Goal: Task Accomplishment & Management: Complete application form

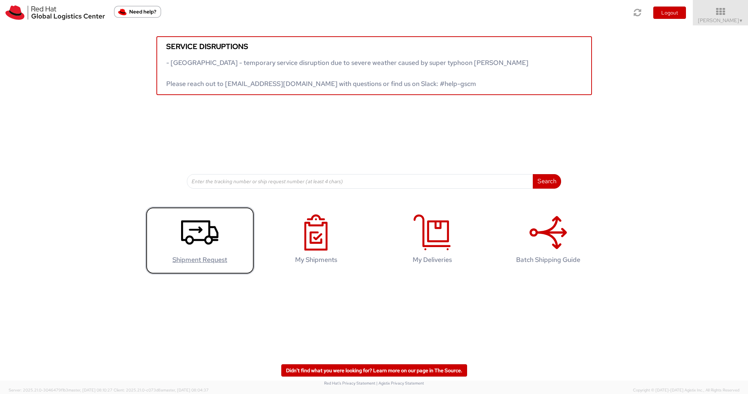
click at [197, 241] on icon at bounding box center [199, 233] width 37 height 36
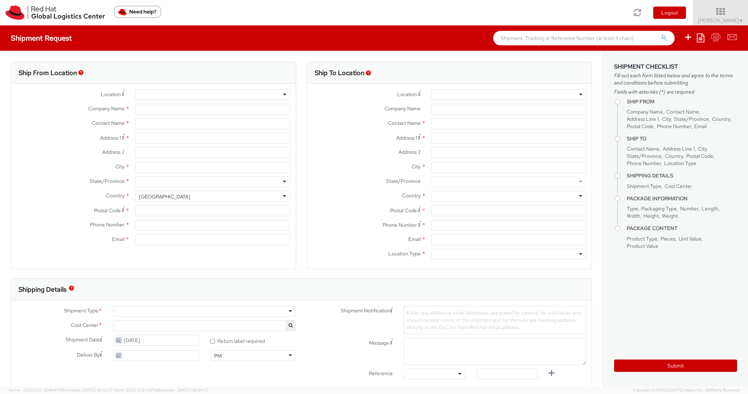
select select
select select "526"
click at [166, 96] on div at bounding box center [212, 94] width 155 height 11
type input "Red Hat Asia-Pacific Pty Ltd"
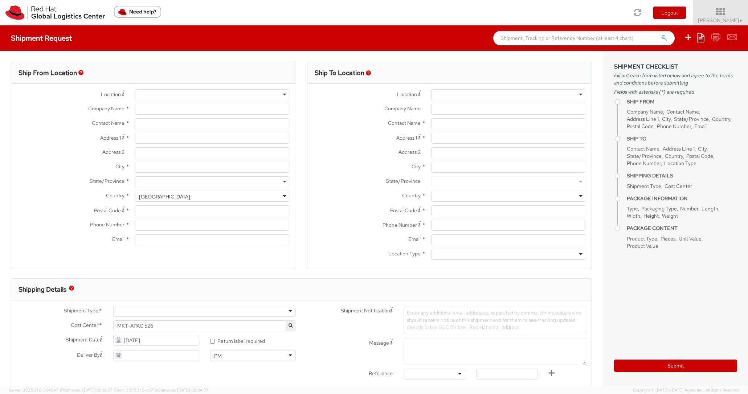
type input "[PERSON_NAME]"
type input "Level [STREET_ADDRESS][PERSON_NAME]"
type input "[GEOGRAPHIC_DATA]"
type input "2060"
type input "61396248111"
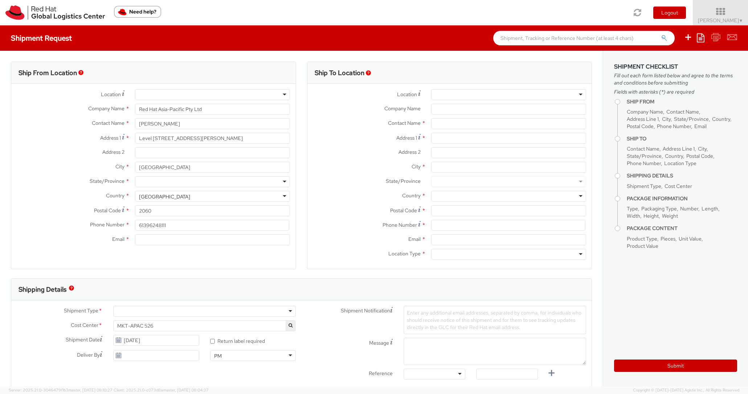
type input "[EMAIL_ADDRESS][DOMAIN_NAME]"
select select "CM"
select select "KGS"
click at [170, 97] on div "RH - [GEOGRAPHIC_DATA]" at bounding box center [212, 94] width 155 height 11
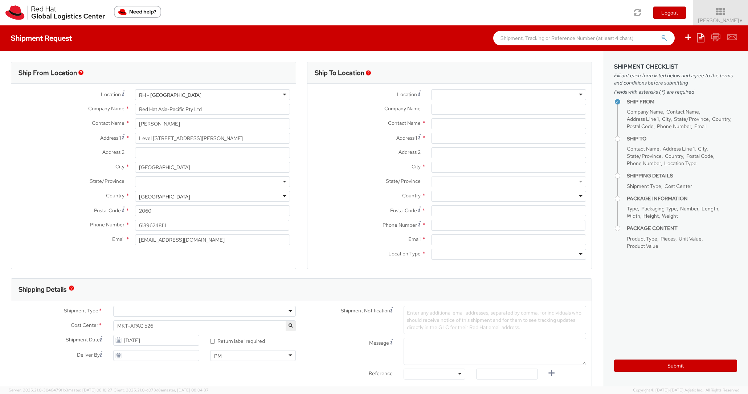
click at [448, 95] on div at bounding box center [508, 94] width 155 height 11
type input "2"
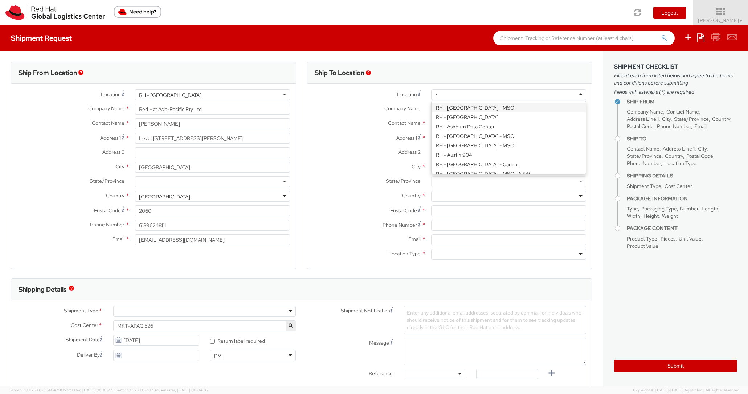
scroll to position [414, 0]
type input "Me"
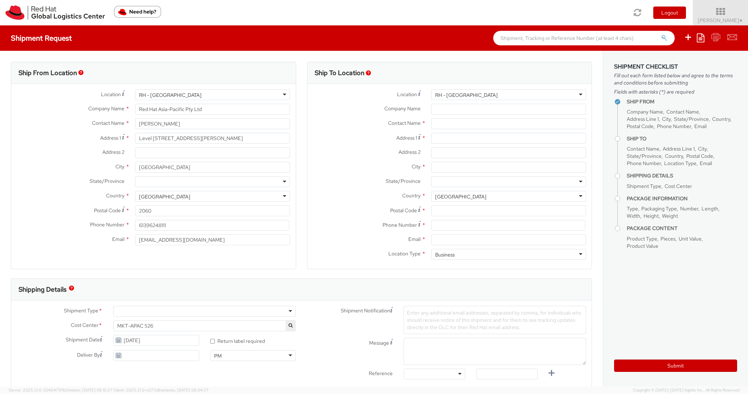
type input "Red Hat Asia-Pacific Pty Ltd."
type input "120 Collins Street"
type input "Part Level 24"
type input "[GEOGRAPHIC_DATA]"
type input "3000"
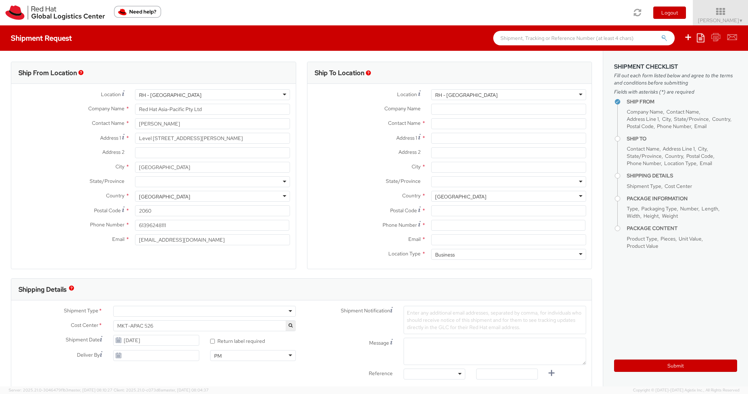
type input "61 3 9624 8100"
drag, startPoint x: 504, startPoint y: 108, endPoint x: 414, endPoint y: 115, distance: 90.3
click at [413, 115] on div "Company Name * Red Hat Asia-Pacific Pty Ltd." at bounding box center [449, 111] width 285 height 15
type input "R"
type input "[GEOGRAPHIC_DATA]"
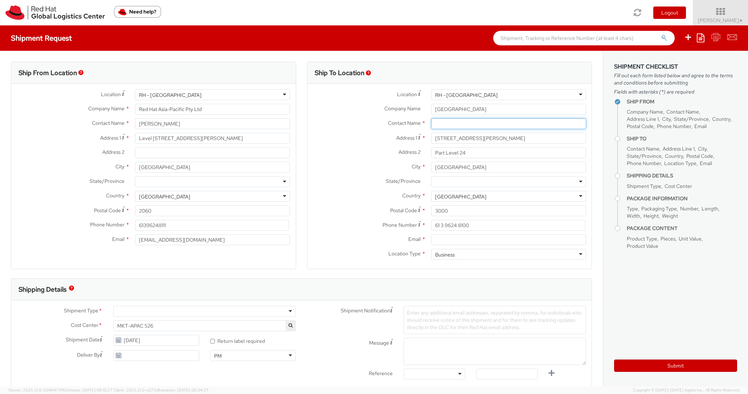
click at [442, 125] on input "text" at bounding box center [508, 123] width 155 height 11
paste input "[PERSON_NAME]"
type input "[PERSON_NAME]"
drag, startPoint x: 443, startPoint y: 138, endPoint x: 426, endPoint y: 138, distance: 17.1
click at [426, 138] on div "120 Collins Street" at bounding box center [509, 138] width 166 height 11
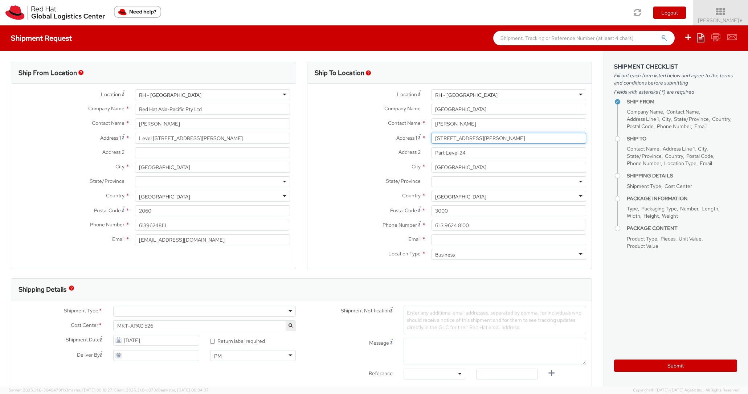
type input "2 Collins Street"
type input "[STREET_ADDRESS][PERSON_NAME]"
click at [474, 154] on input "Part Level 24" at bounding box center [508, 152] width 155 height 11
type input "P"
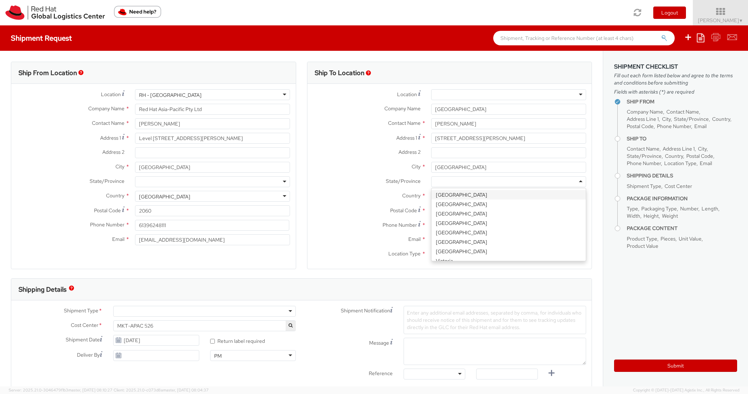
click at [453, 181] on div at bounding box center [508, 181] width 155 height 11
type input "vi"
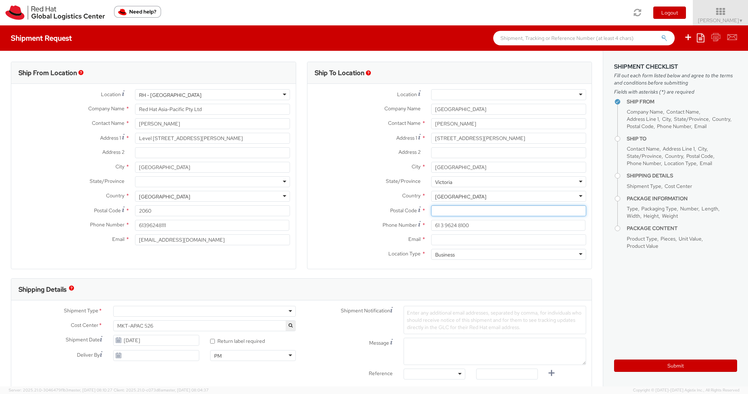
click at [440, 210] on input "Postal Code *" at bounding box center [508, 210] width 155 height 11
type input "3000"
drag, startPoint x: 473, startPoint y: 226, endPoint x: 429, endPoint y: 225, distance: 44.3
click at [428, 225] on div "61 3 9624 8100" at bounding box center [509, 225] width 166 height 11
paste input "61 499 889 242"
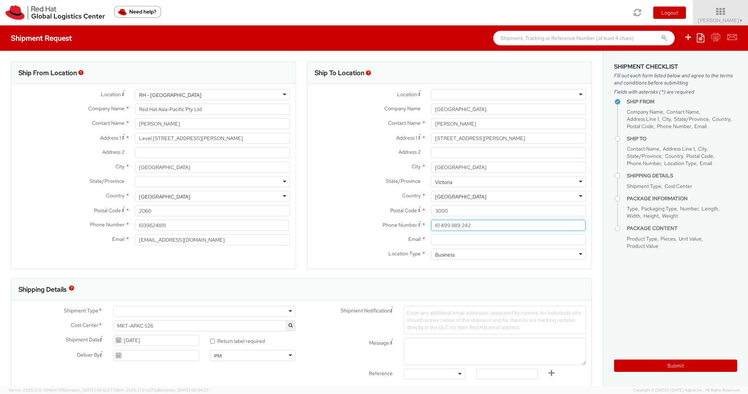
type input "61 499 889 242"
click at [449, 235] on input "Email *" at bounding box center [508, 239] width 155 height 11
paste input "[EMAIL_ADDRESS][DOMAIN_NAME]"
type input "[EMAIL_ADDRESS][DOMAIN_NAME]"
click at [477, 257] on div "Business" at bounding box center [508, 254] width 155 height 11
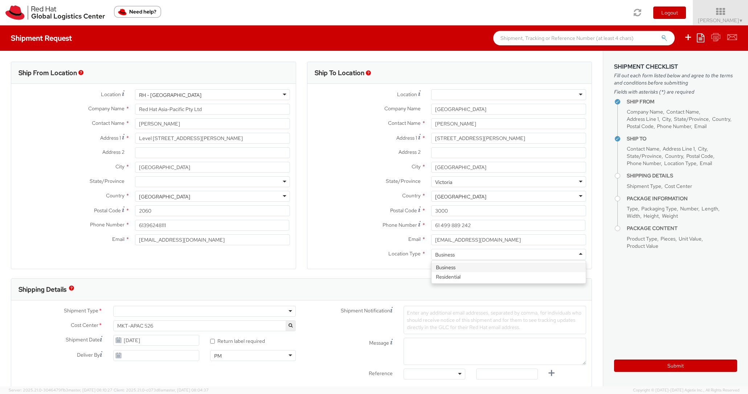
click at [450, 269] on div "Location * RH - Amsterdam - MSO RH - Amsterdam Data Center RH - Ashburn Data Ce…" at bounding box center [449, 176] width 285 height 185
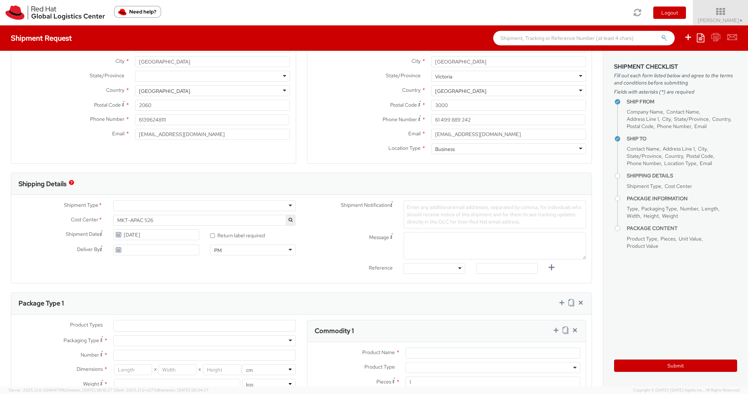
scroll to position [121, 0]
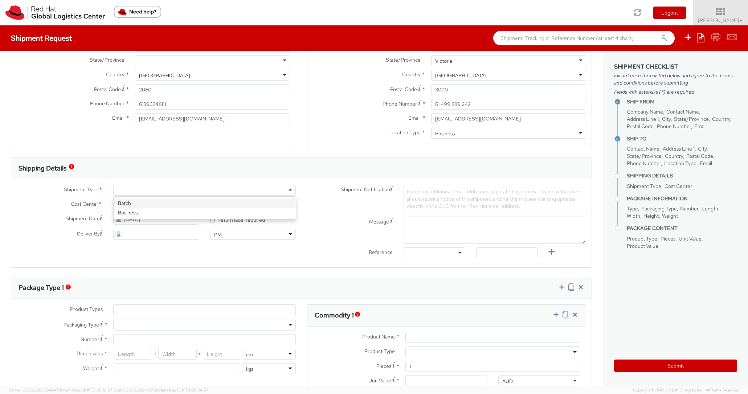
click at [131, 190] on div at bounding box center [204, 190] width 183 height 11
click at [119, 236] on use at bounding box center [118, 234] width 5 height 5
click at [117, 233] on use at bounding box center [118, 234] width 5 height 5
click at [420, 224] on textarea "Message" at bounding box center [495, 230] width 183 height 27
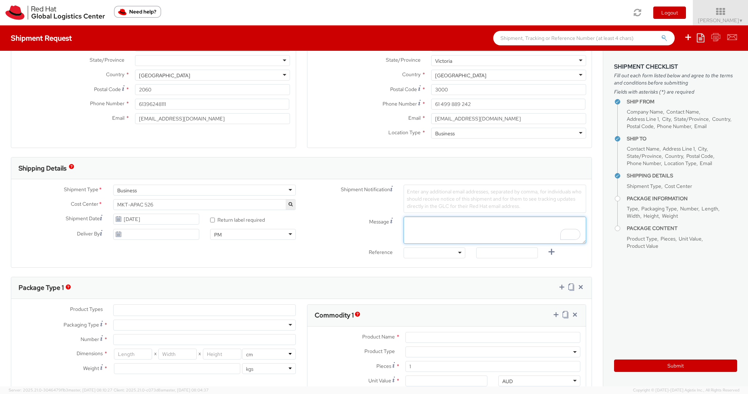
click at [419, 227] on textarea "Message" at bounding box center [495, 230] width 183 height 27
click at [409, 224] on textarea "RHEL 10 Roadshow Event" at bounding box center [495, 230] width 183 height 27
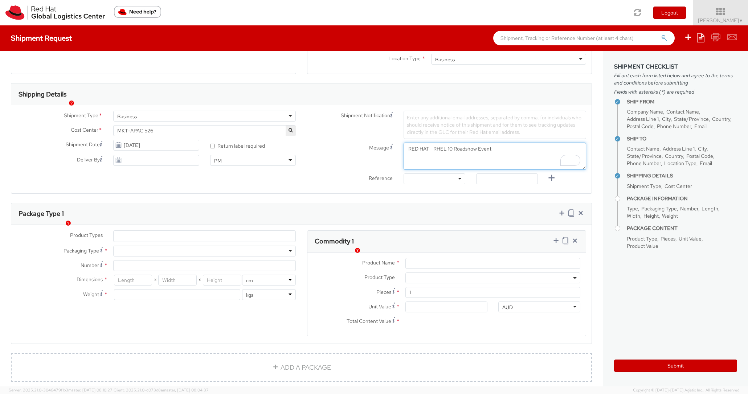
scroll to position [227, 0]
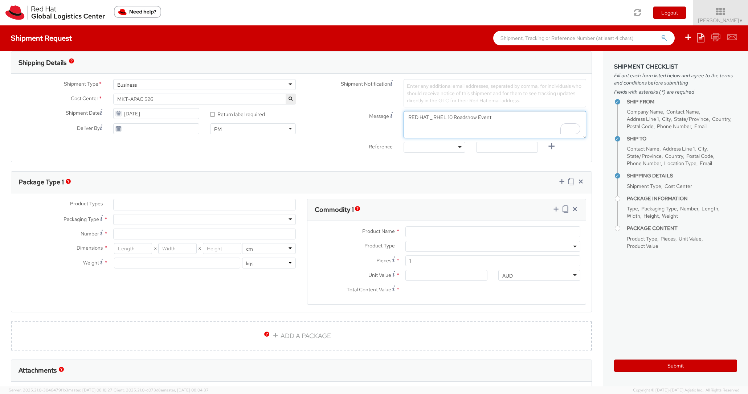
type textarea "RED HAT _ RHEL 10 Roadshow Event"
click at [131, 218] on div at bounding box center [204, 219] width 183 height 11
type input "1"
type input "24.13"
type input "31.75"
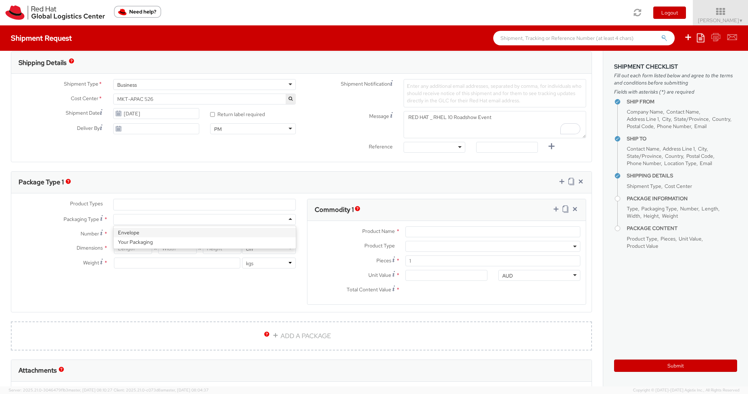
type input "0.64"
click at [144, 220] on div "Envelope" at bounding box center [204, 219] width 183 height 11
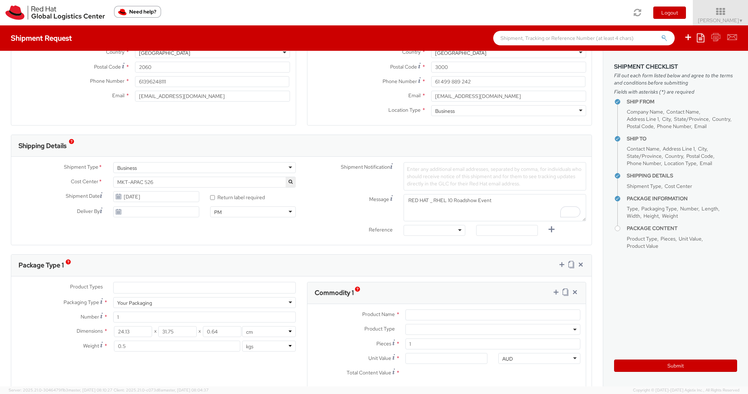
scroll to position [148, 0]
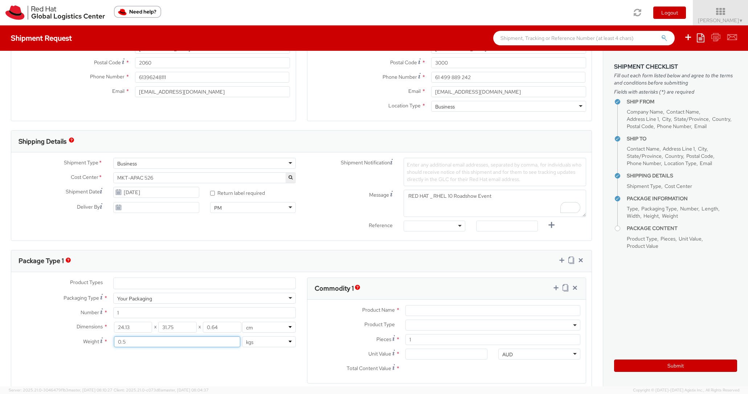
drag, startPoint x: 129, startPoint y: 342, endPoint x: 85, endPoint y: 339, distance: 44.0
click at [85, 339] on div "Weight * 0.5 lbs kgs" at bounding box center [156, 341] width 290 height 11
type input "10"
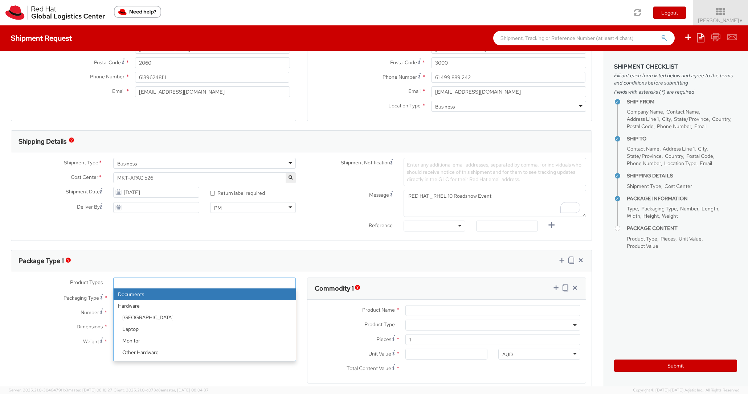
click at [151, 280] on ul at bounding box center [205, 283] width 182 height 11
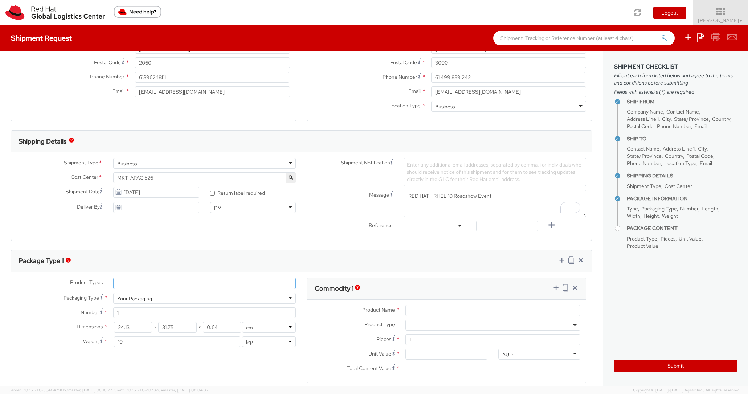
click at [151, 280] on ul at bounding box center [205, 283] width 182 height 11
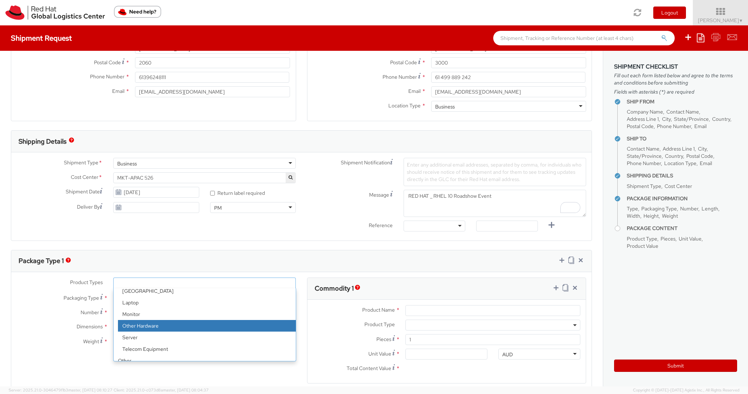
scroll to position [32, 0]
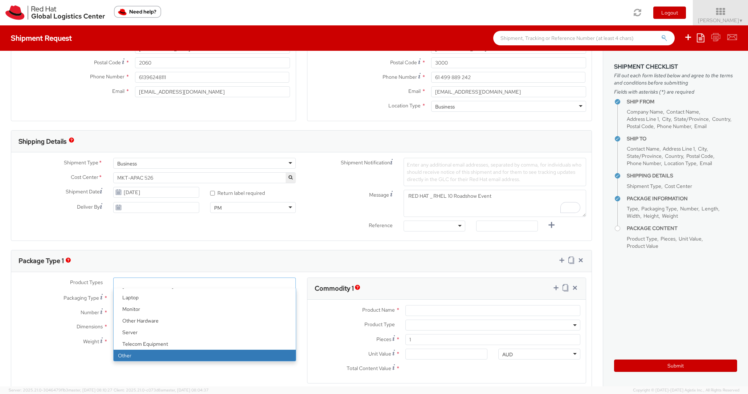
select select "OTHER"
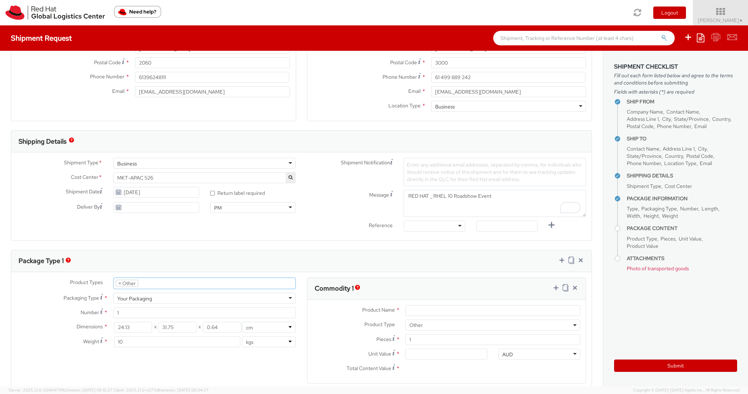
scroll to position [57, 0]
click at [451, 311] on input "Product Name *" at bounding box center [492, 310] width 175 height 11
type input "MEDIA WALL"
click at [335, 332] on div "Product Type * Documents Docking Station Laptop Monitor Other Hardware Server T…" at bounding box center [446, 327] width 279 height 15
click at [428, 353] on input "Unit Value *" at bounding box center [446, 354] width 82 height 11
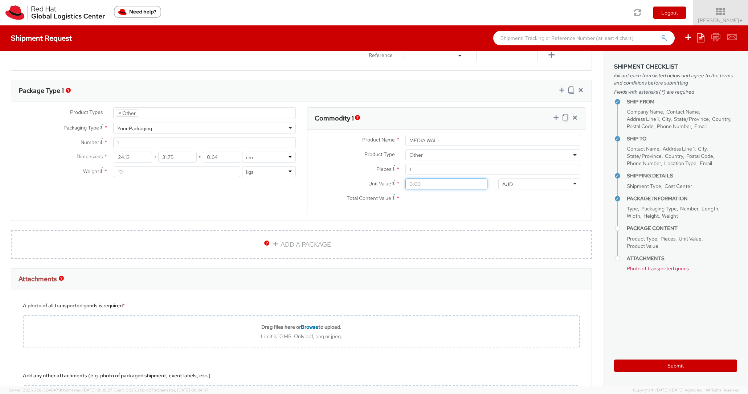
scroll to position [318, 0]
click at [139, 158] on input "24.13" at bounding box center [133, 157] width 38 height 11
click at [424, 187] on input "Unit Value *" at bounding box center [446, 184] width 82 height 11
type input "1.00"
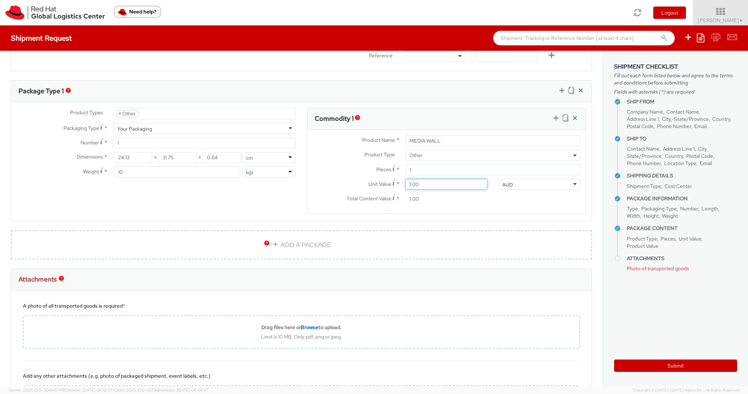
type input "10.00"
type input "100.00"
click at [499, 216] on agx-form-section "Commodity 1 Product Name * MEDIA WALL Product Type * Documents Docking Station …" at bounding box center [447, 165] width 290 height 115
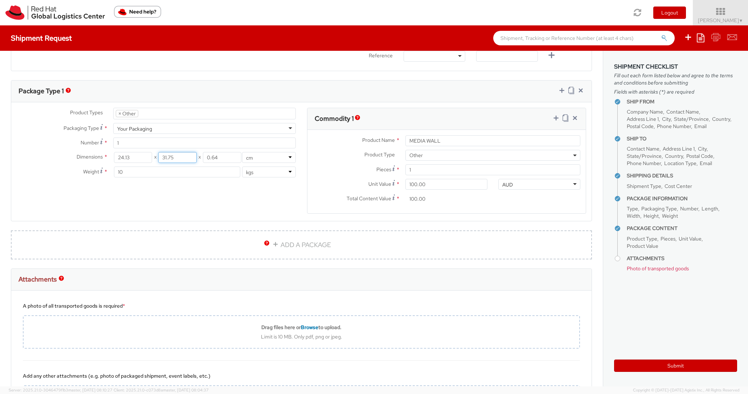
drag, startPoint x: 175, startPoint y: 156, endPoint x: 158, endPoint y: 156, distance: 17.8
click at [158, 156] on div "24.13 X 31.75 X 0.64" at bounding box center [177, 157] width 127 height 11
type input "30"
drag, startPoint x: 223, startPoint y: 153, endPoint x: 202, endPoint y: 155, distance: 21.5
click at [202, 155] on div "24.13 X 30 X 0.64" at bounding box center [177, 157] width 127 height 11
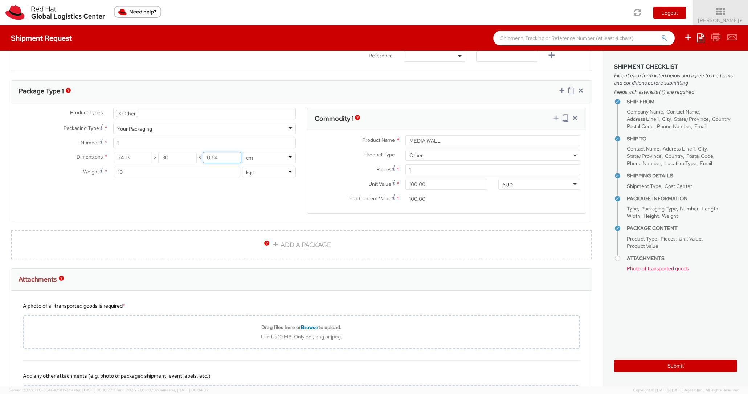
drag, startPoint x: 205, startPoint y: 154, endPoint x: 233, endPoint y: 154, distance: 27.9
click at [233, 154] on input "0.64" at bounding box center [222, 157] width 38 height 11
type input "20"
drag, startPoint x: 147, startPoint y: 158, endPoint x: 105, endPoint y: 156, distance: 42.5
click at [105, 156] on div "Dimensions * 24.13 X 30 X 20 in cm" at bounding box center [156, 157] width 290 height 11
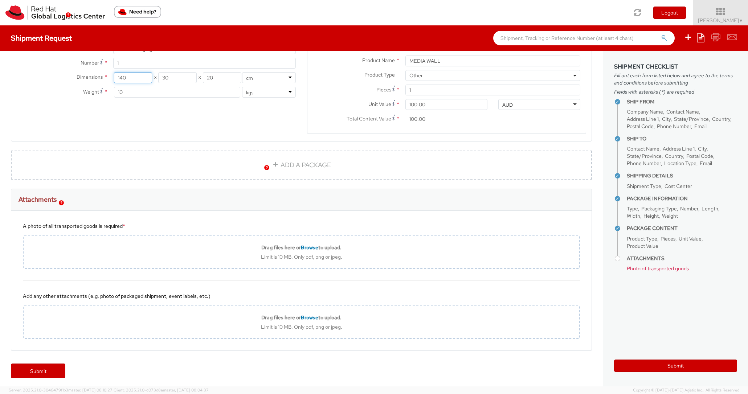
scroll to position [399, 0]
type input "140"
click at [40, 368] on link "Submit" at bounding box center [38, 370] width 54 height 15
click at [44, 364] on link "Submit" at bounding box center [38, 370] width 54 height 15
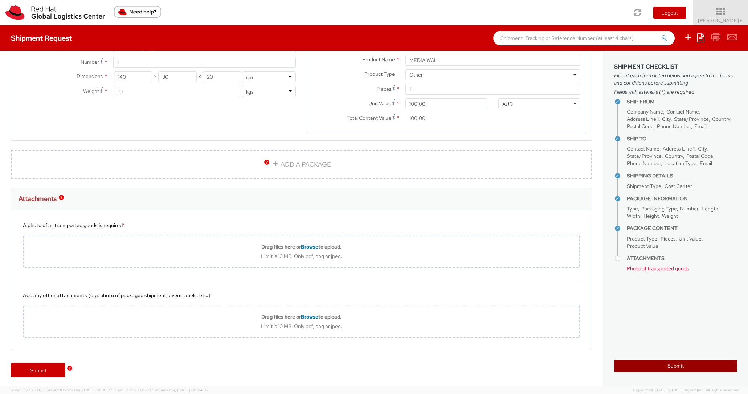
click at [671, 367] on button "Submit" at bounding box center [675, 366] width 123 height 12
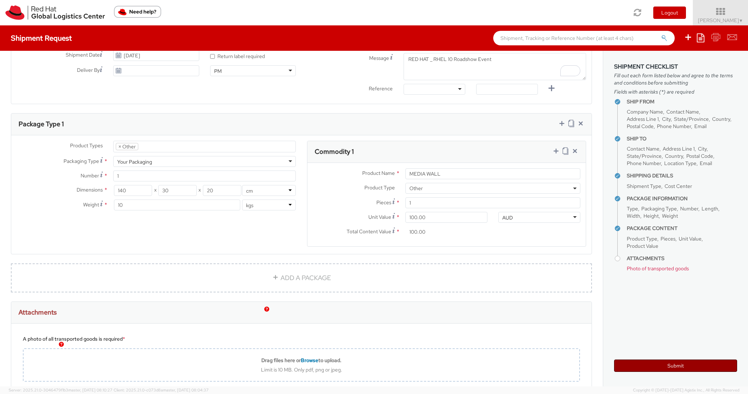
scroll to position [252, 0]
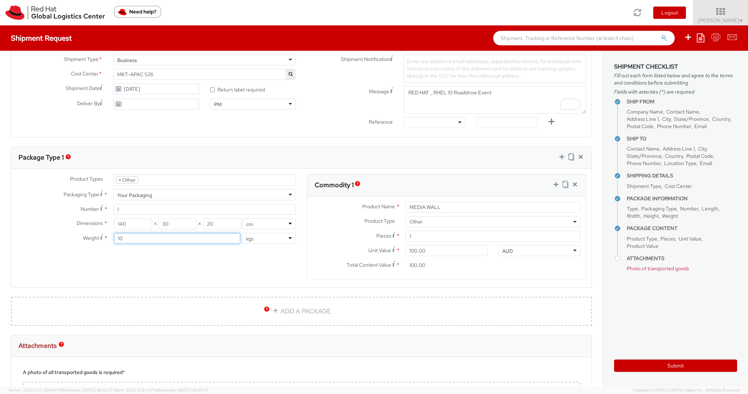
drag, startPoint x: 144, startPoint y: 237, endPoint x: 118, endPoint y: 238, distance: 25.8
click at [117, 238] on input "10" at bounding box center [177, 238] width 126 height 11
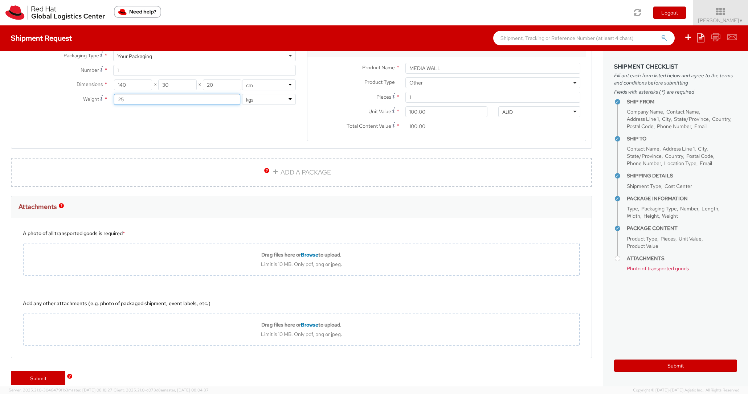
scroll to position [399, 0]
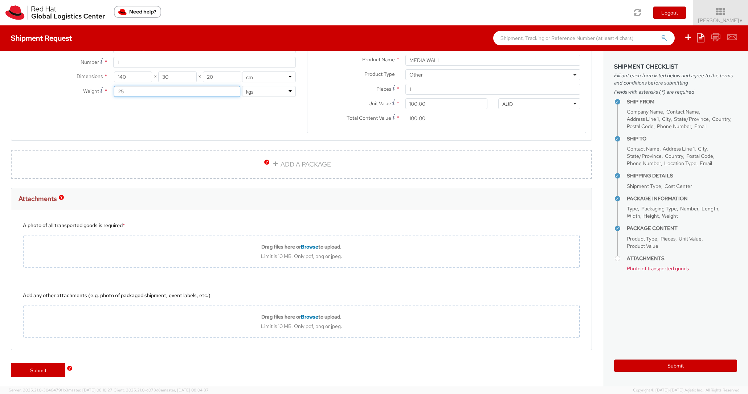
type input "25"
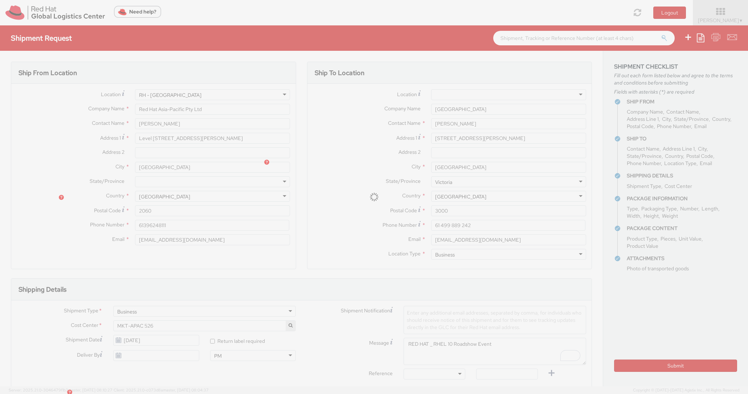
select select "OTHER"
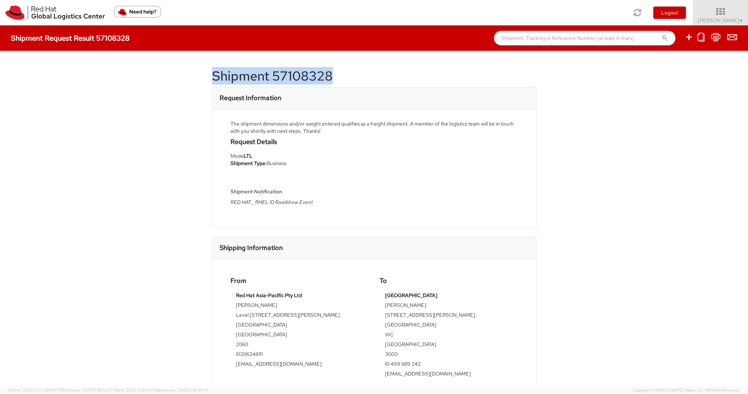
drag, startPoint x: 213, startPoint y: 77, endPoint x: 410, endPoint y: 82, distance: 197.1
click at [410, 82] on h1 "Shipment 57108328" at bounding box center [374, 76] width 324 height 15
copy h1 "Shipment 57108328"
click at [296, 96] on div "Request Information" at bounding box center [374, 98] width 324 height 22
drag, startPoint x: 274, startPoint y: 74, endPoint x: 368, endPoint y: 74, distance: 94.4
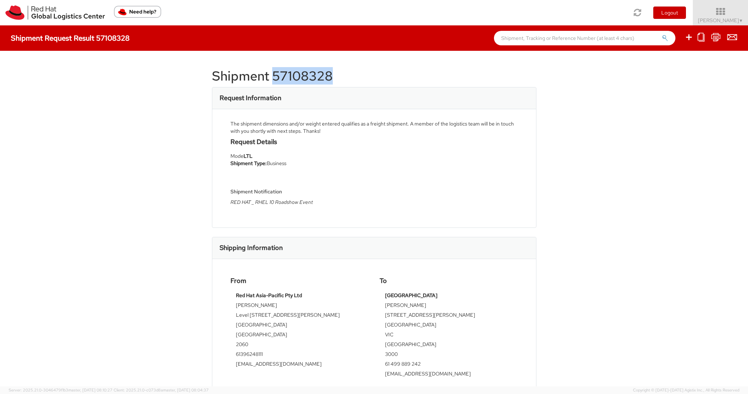
click at [369, 74] on h1 "Shipment 57108328" at bounding box center [374, 76] width 324 height 15
copy h1 "57108328"
